Goal: Information Seeking & Learning: Check status

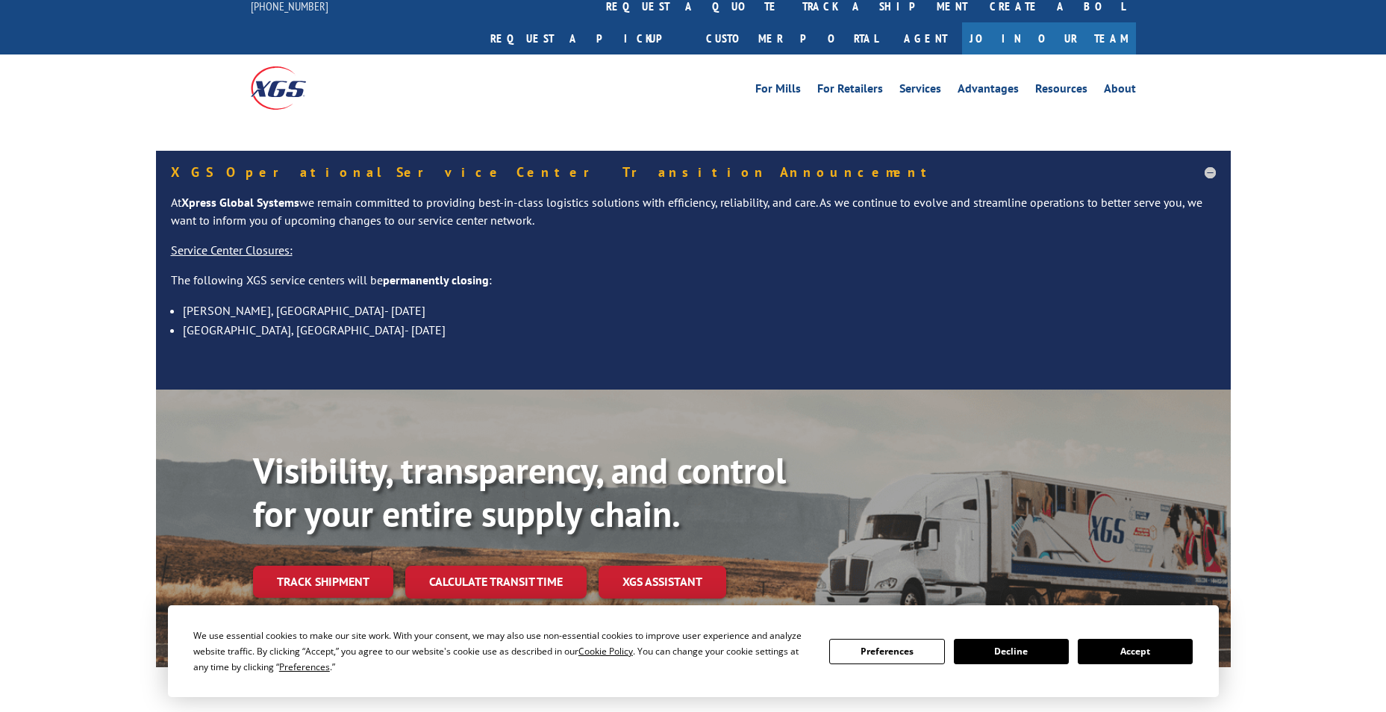
scroll to position [75, 0]
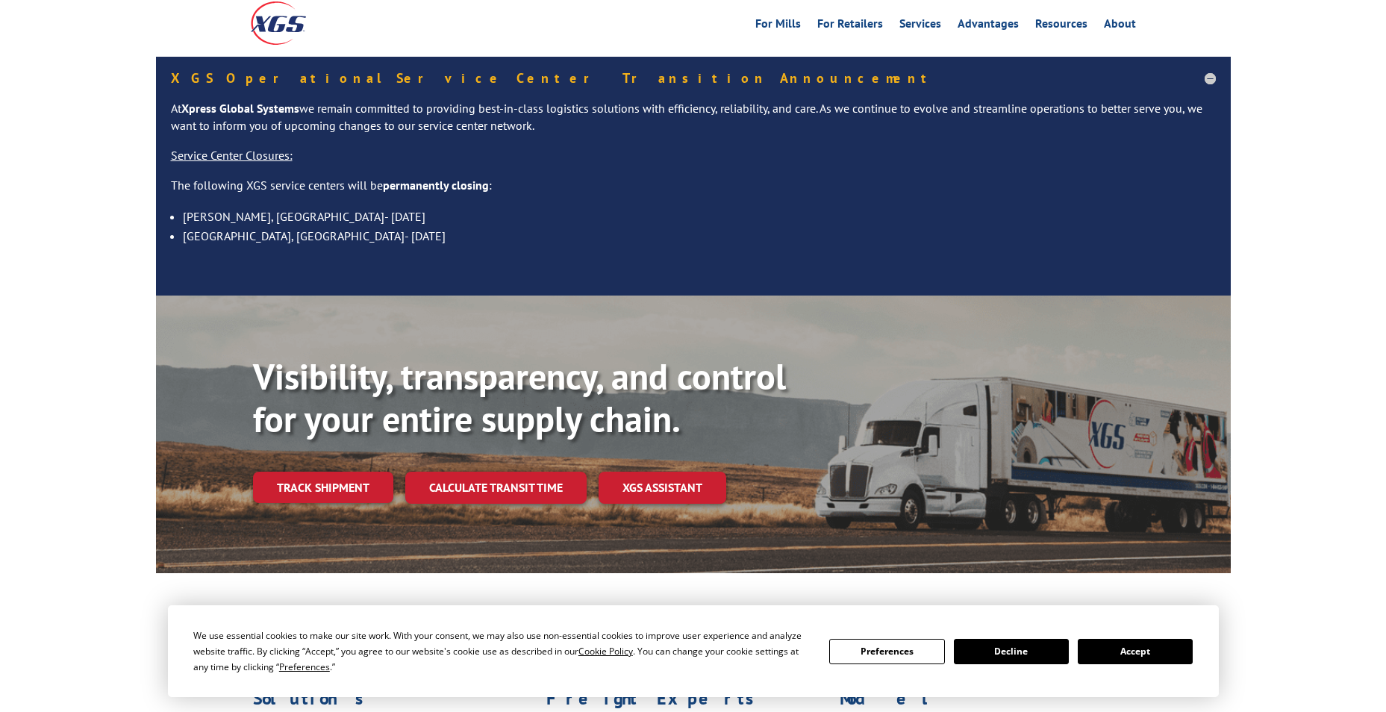
click at [1124, 650] on button "Accept" at bounding box center [1135, 651] width 115 height 25
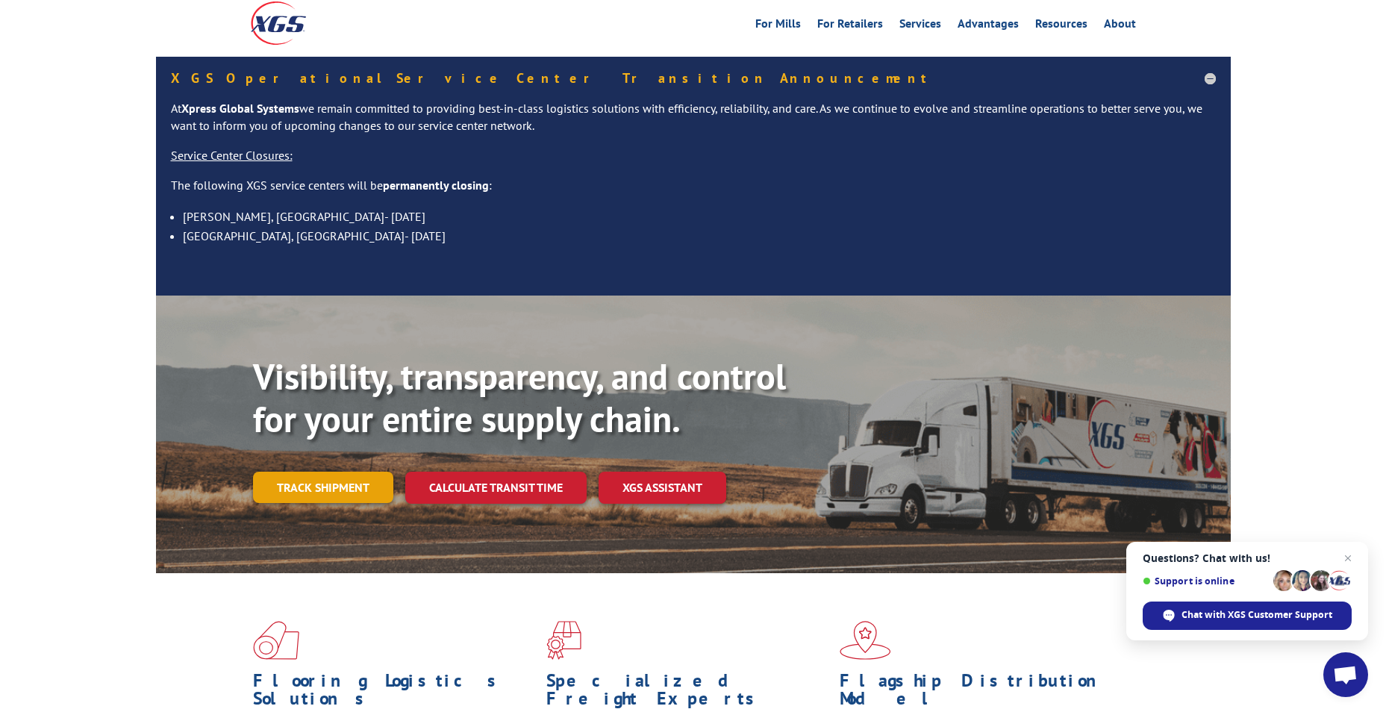
click at [326, 472] on link "Track shipment" at bounding box center [323, 487] width 140 height 31
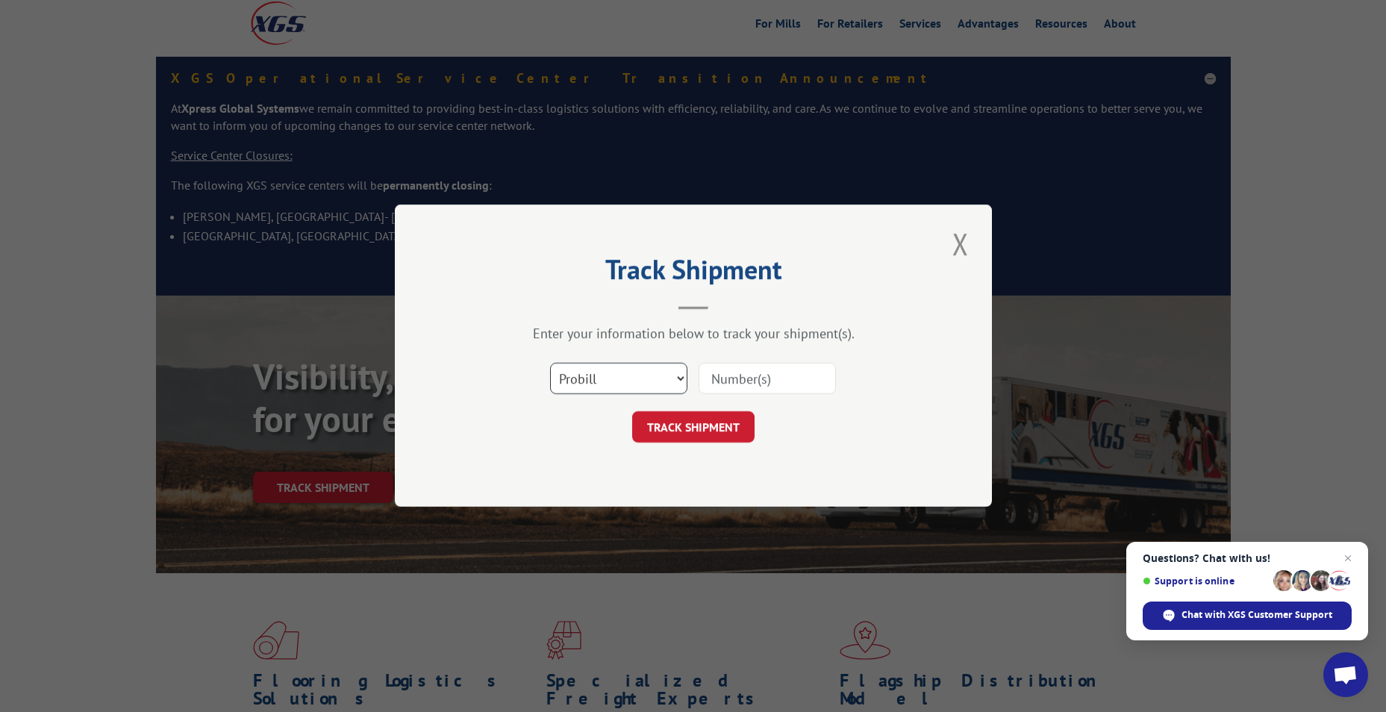
click at [635, 375] on select "Select category... Probill BOL PO" at bounding box center [618, 378] width 137 height 31
select select "bol"
click at [550, 363] on select "Select category... Probill BOL PO" at bounding box center [618, 378] width 137 height 31
click at [739, 375] on input at bounding box center [767, 378] width 137 height 31
paste input "4873805"
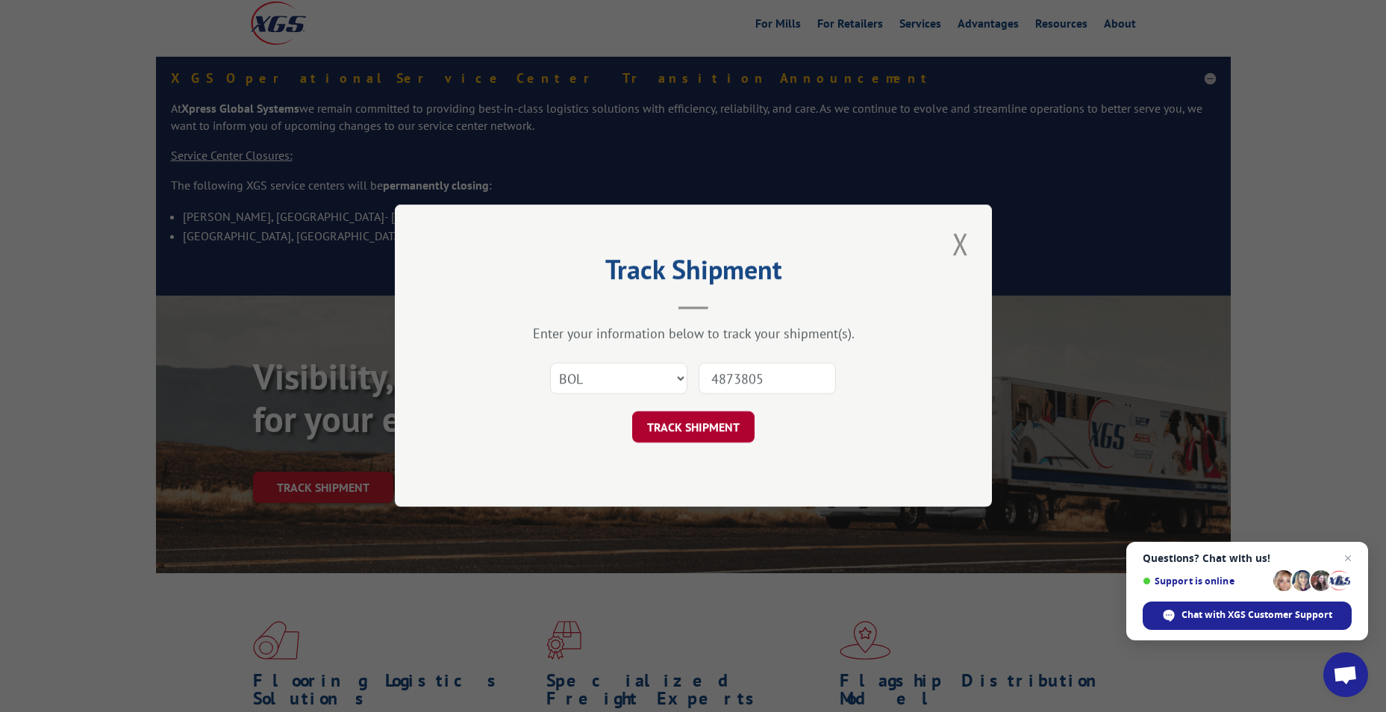
type input "4873805"
click at [716, 439] on button "TRACK SHIPMENT" at bounding box center [693, 427] width 122 height 31
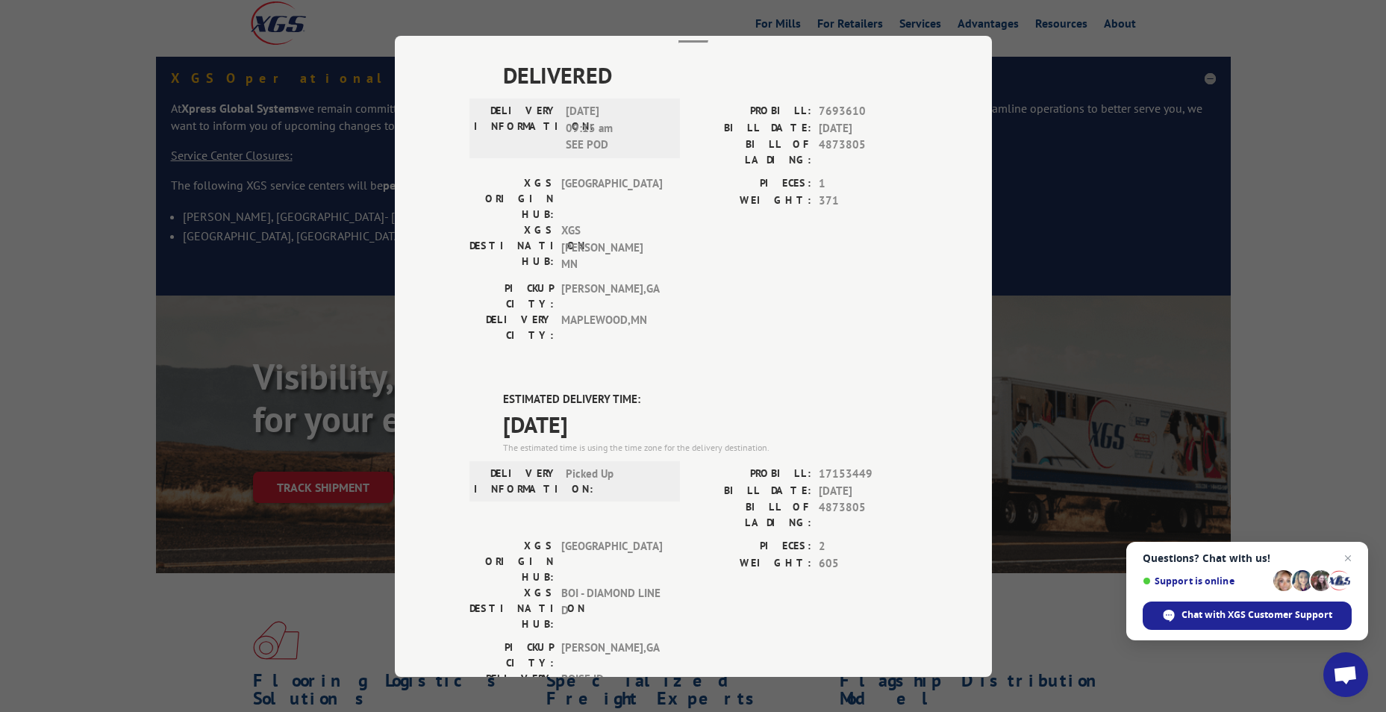
scroll to position [53, 0]
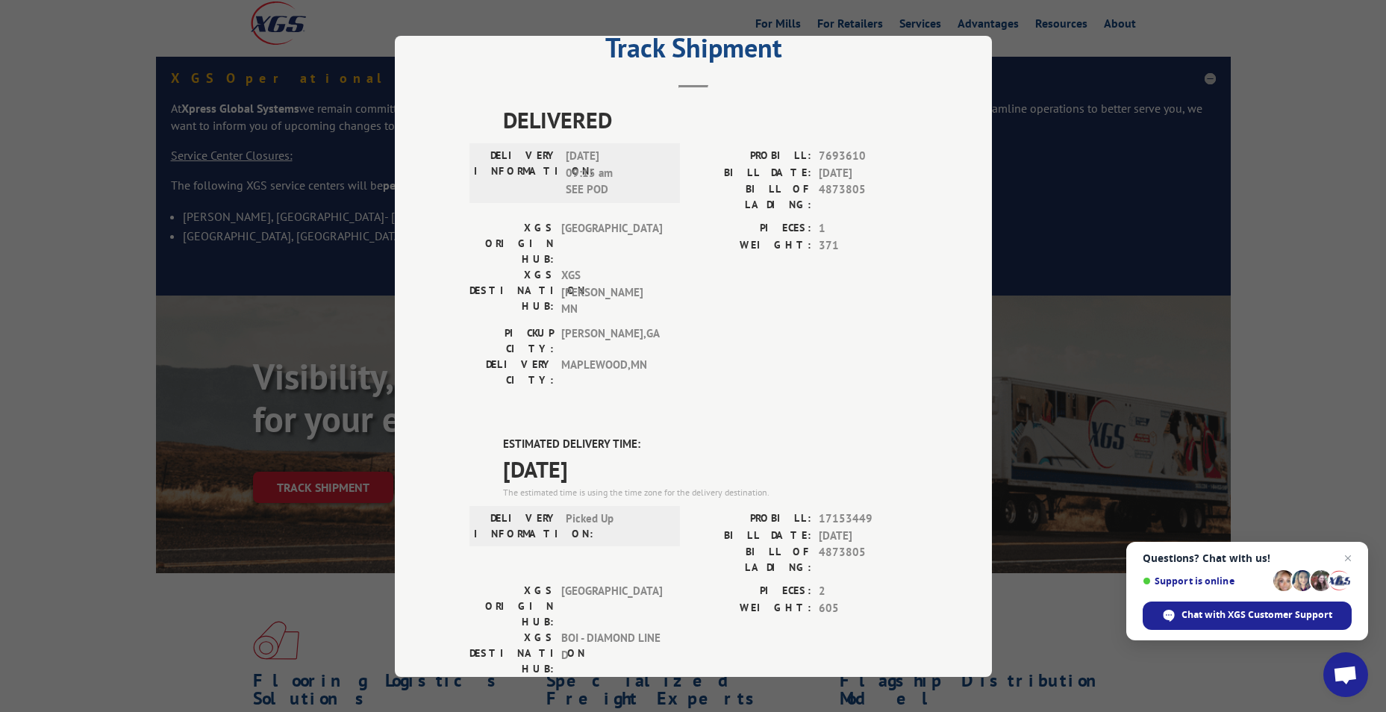
drag, startPoint x: 628, startPoint y: 376, endPoint x: 493, endPoint y: 349, distance: 137.9
click at [493, 435] on div "ESTIMATED DELIVERY TIME: [DATE] The estimated time is using the time zone for t…" at bounding box center [693, 703] width 448 height 537
drag, startPoint x: 493, startPoint y: 349, endPoint x: 538, endPoint y: 374, distance: 51.5
copy div "ESTIMATED DELIVERY TIME: [DATE]"
